Goal: Task Accomplishment & Management: Manage account settings

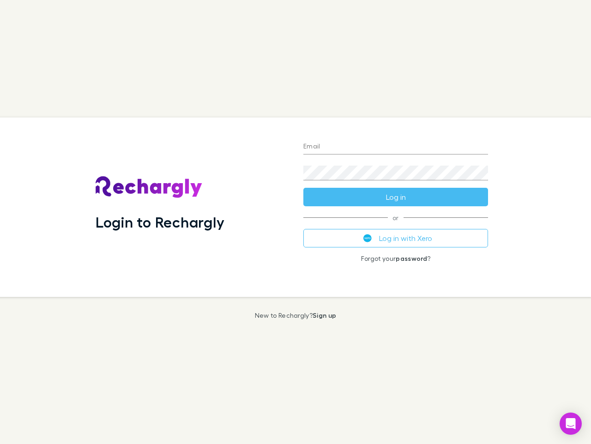
click at [296, 222] on div "Login to Rechargly" at bounding box center [192, 206] width 208 height 179
click at [396, 147] on input "Email" at bounding box center [396, 147] width 185 height 15
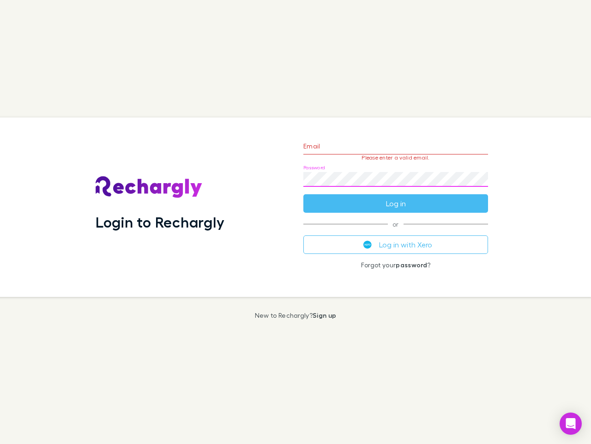
click at [396, 197] on form "Email Please enter a valid email. Password Log in" at bounding box center [396, 172] width 185 height 80
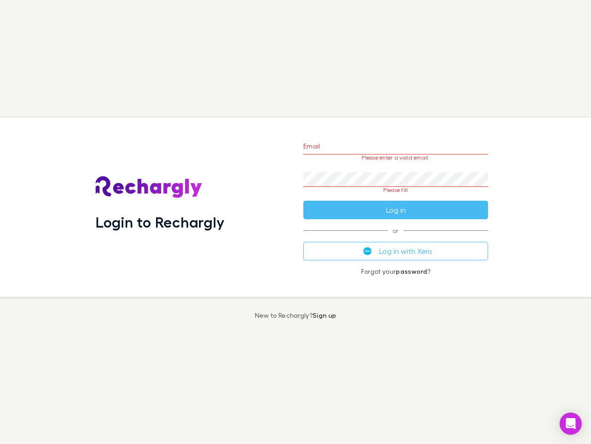
click at [396, 238] on div "Email Please enter a valid email. Password Please fill Log in or Log in with Xe…" at bounding box center [396, 206] width 200 height 179
click at [571, 423] on icon "Open Intercom Messenger" at bounding box center [571, 423] width 10 height 11
